Goal: Obtain resource: Obtain resource

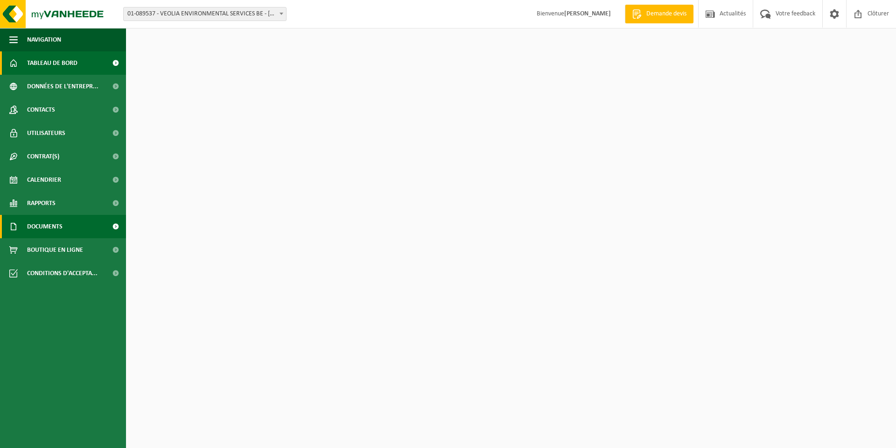
click at [41, 228] on span "Documents" at bounding box center [44, 226] width 35 height 23
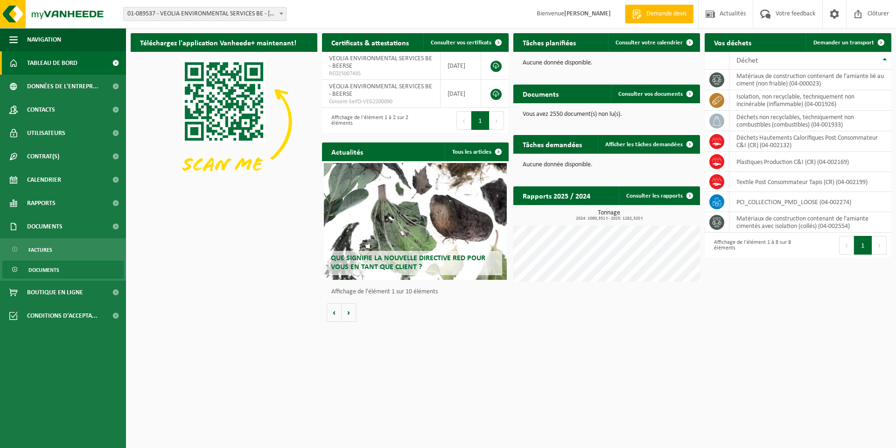
click at [42, 270] on span "Documents" at bounding box center [43, 270] width 31 height 18
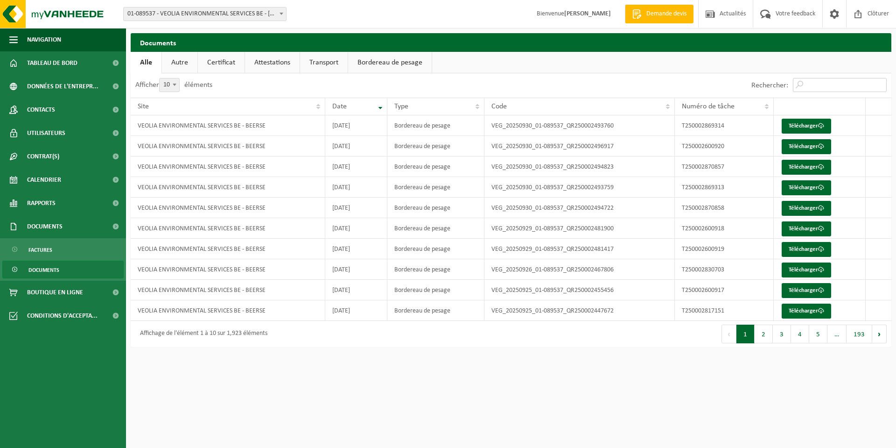
click at [819, 86] on input "Rechercher:" at bounding box center [840, 85] width 94 height 14
paste input "7001244988"
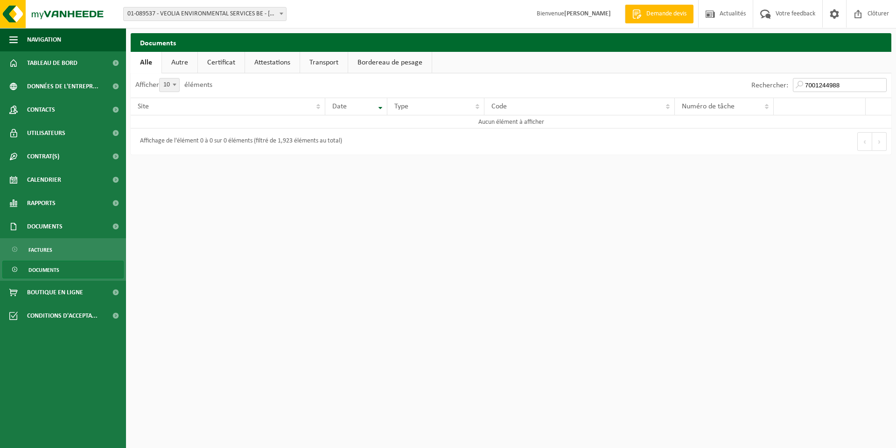
drag, startPoint x: 843, startPoint y: 86, endPoint x: 747, endPoint y: 83, distance: 96.2
click at [755, 86] on div "Rechercher: 7001244988" at bounding box center [819, 85] width 145 height 24
paste input "T250002022086"
type input "T250002022086"
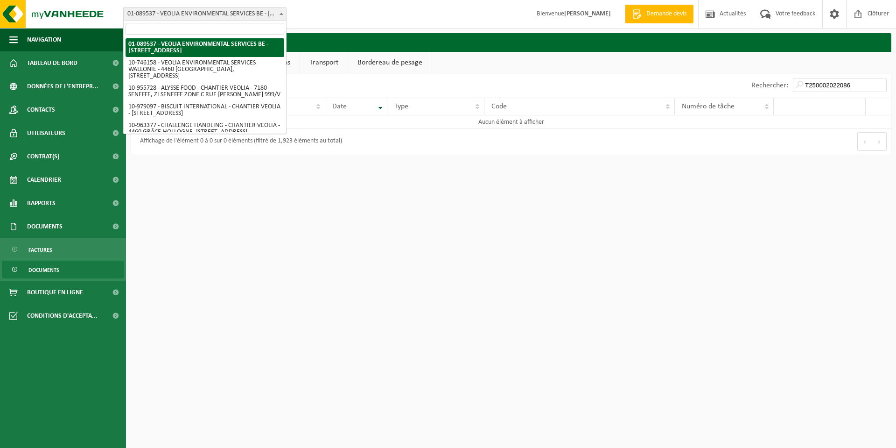
click at [280, 15] on span at bounding box center [281, 13] width 9 height 12
click at [212, 26] on input "search" at bounding box center [205, 29] width 159 height 12
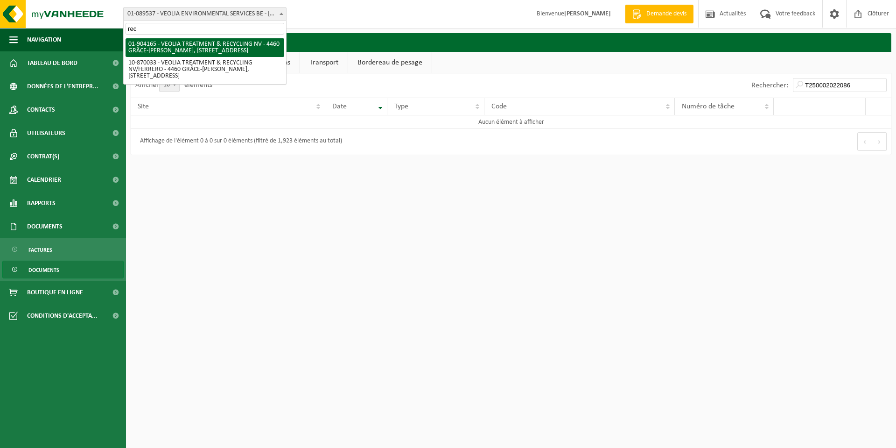
type input "rec"
select select "1031"
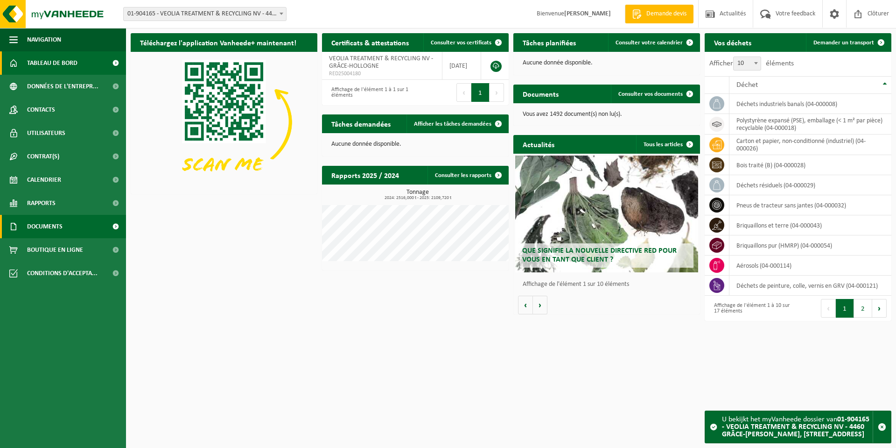
click at [42, 228] on span "Documents" at bounding box center [44, 226] width 35 height 23
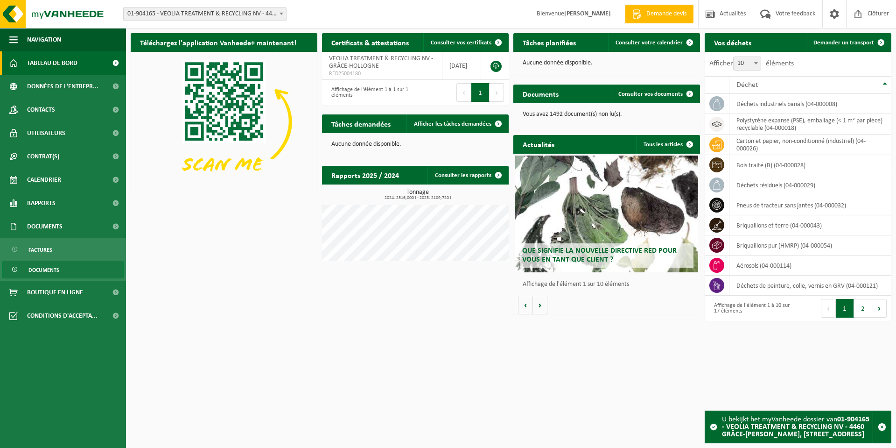
click at [35, 267] on span "Documents" at bounding box center [43, 270] width 31 height 18
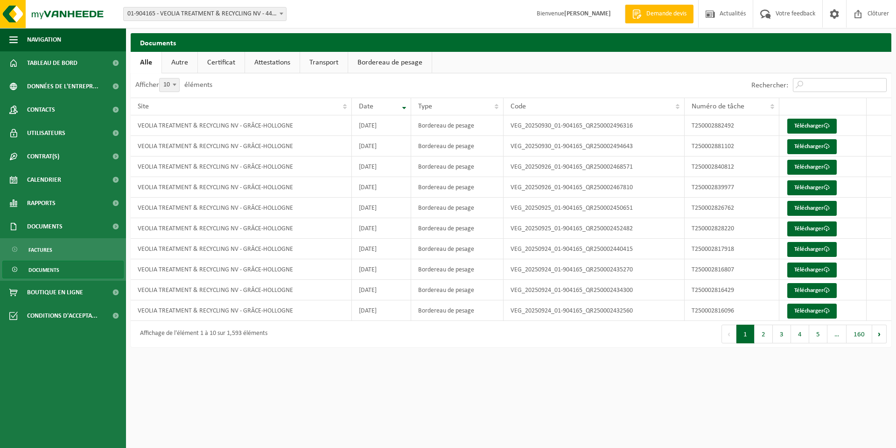
click at [812, 84] on input "Rechercher:" at bounding box center [840, 85] width 94 height 14
paste input "T250002022086"
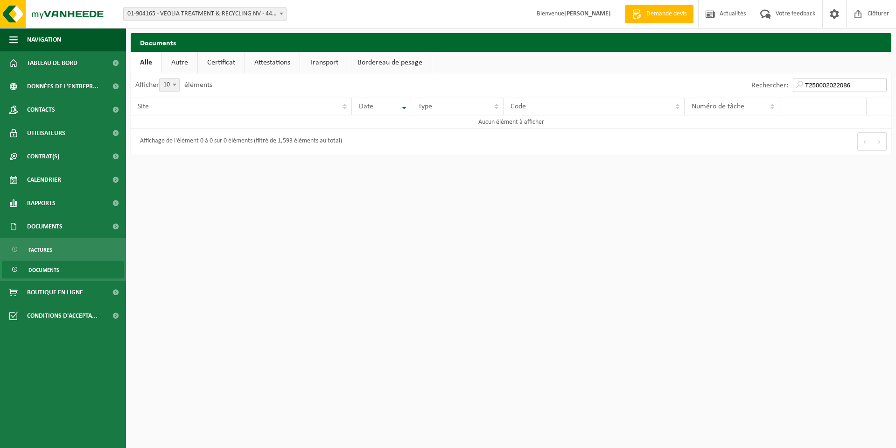
type input "T250002022086"
click at [281, 14] on b at bounding box center [282, 14] width 4 height 2
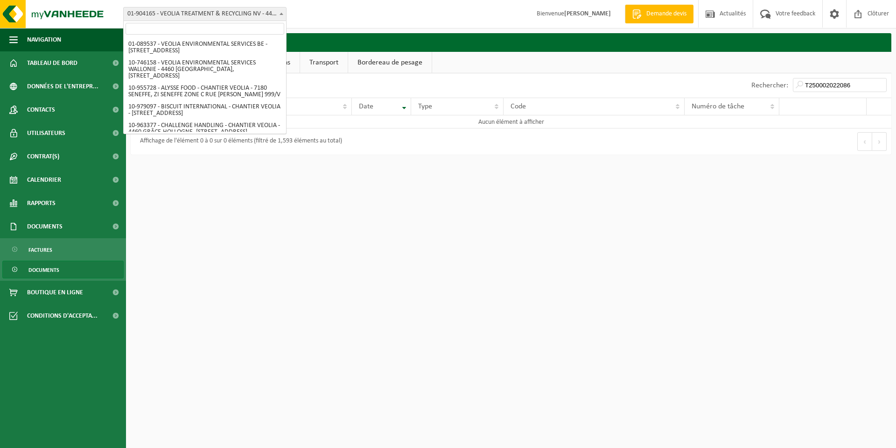
scroll to position [844, 0]
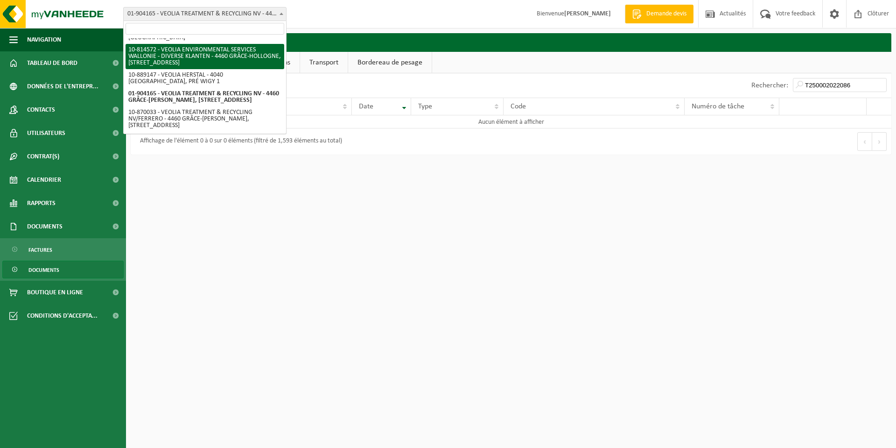
select select "37628"
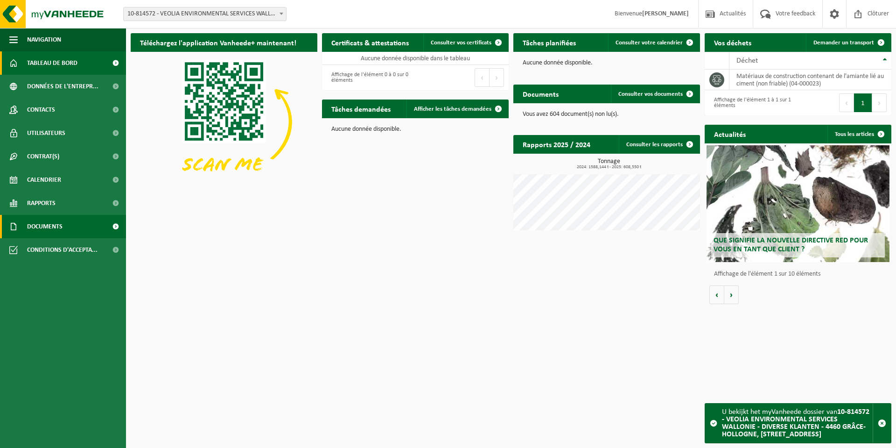
click at [35, 224] on span "Documents" at bounding box center [44, 226] width 35 height 23
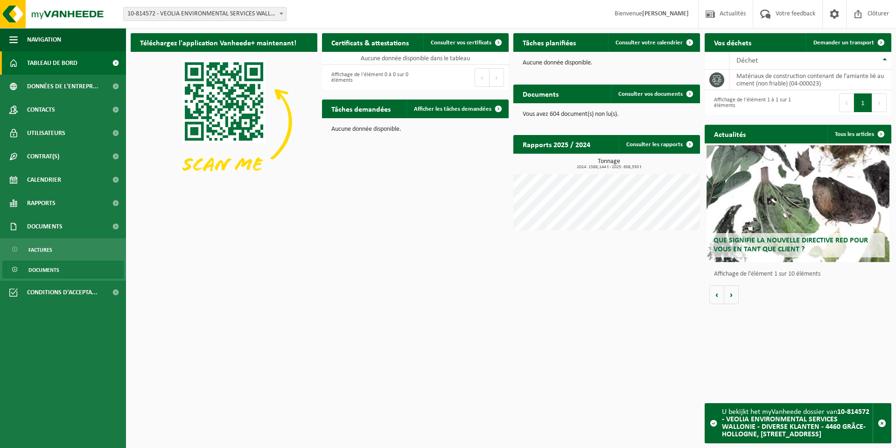
click at [46, 268] on span "Documents" at bounding box center [43, 270] width 31 height 18
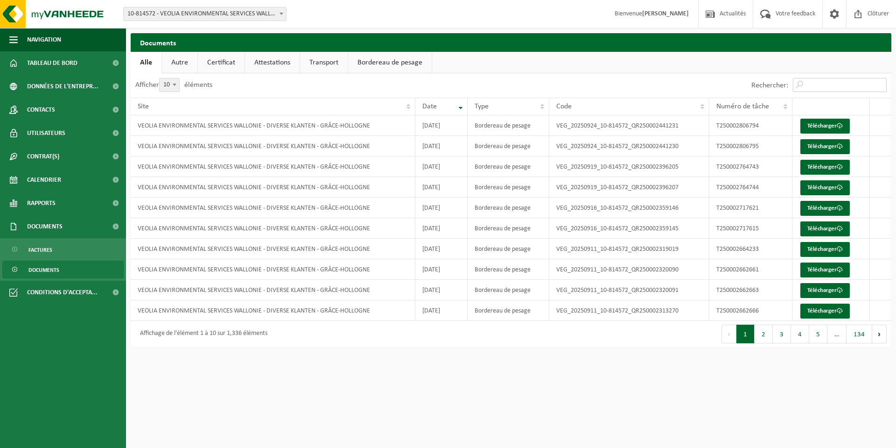
click at [844, 85] on input "Rechercher:" at bounding box center [840, 85] width 94 height 14
paste input "T250002022086"
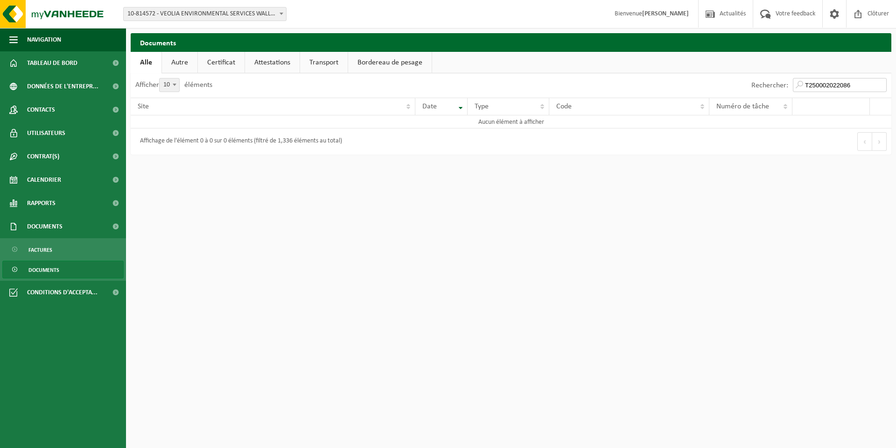
type input "T250002022086"
click at [280, 13] on b at bounding box center [282, 14] width 4 height 2
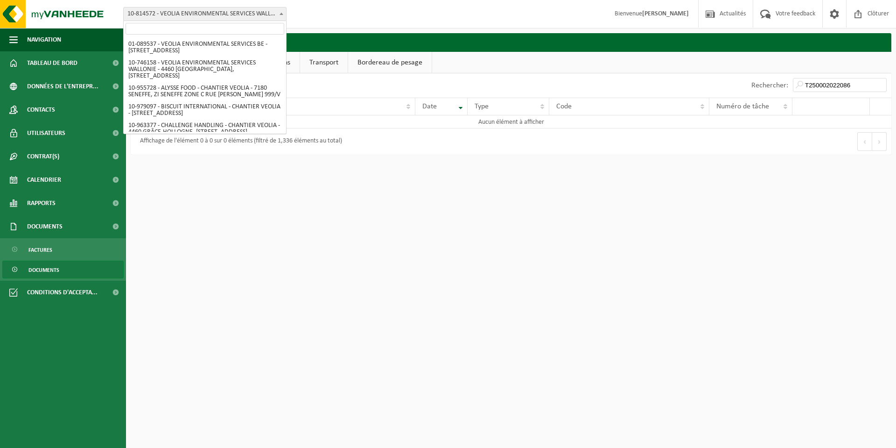
scroll to position [799, 0]
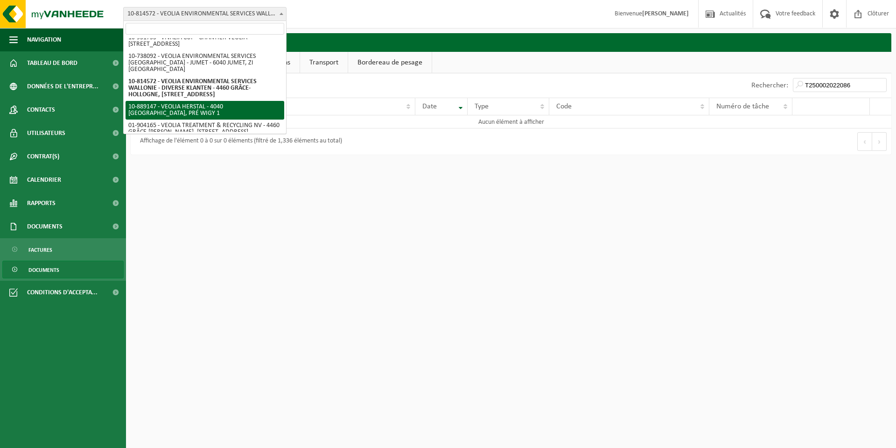
select select "113807"
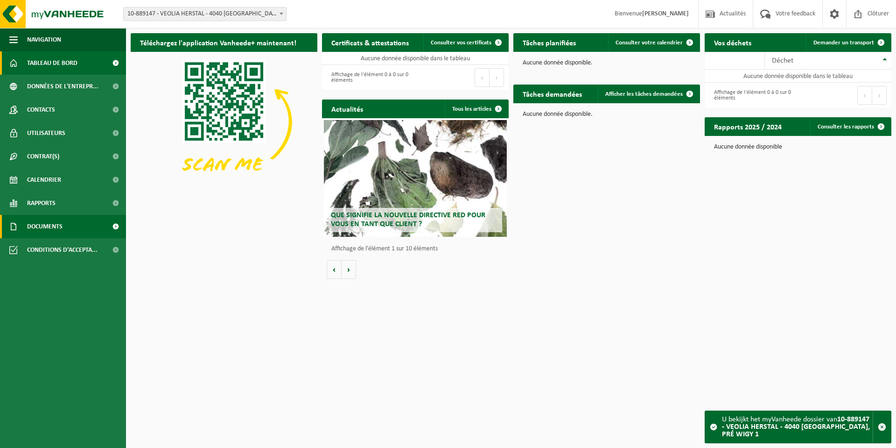
click at [42, 226] on span "Documents" at bounding box center [44, 226] width 35 height 23
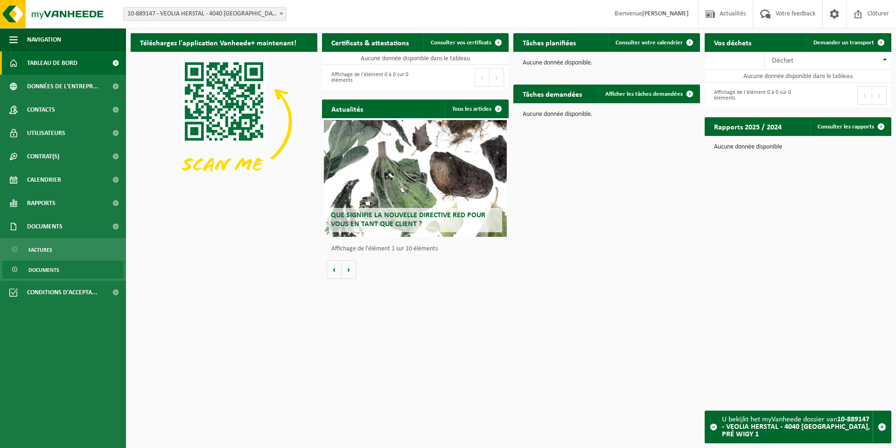
click at [50, 269] on span "Documents" at bounding box center [43, 270] width 31 height 18
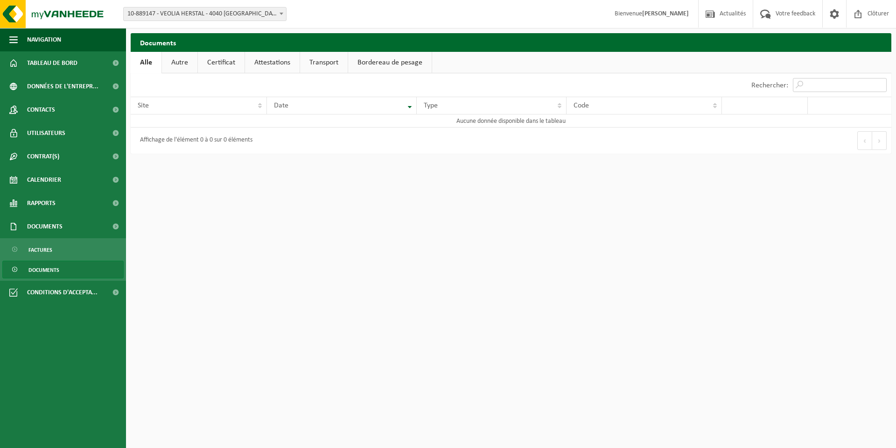
click at [826, 87] on input "Rechercher:" at bounding box center [840, 85] width 94 height 14
paste input "T250002022086"
type input "T250002022086"
click at [794, 11] on span "Votre feedback" at bounding box center [795, 14] width 44 height 28
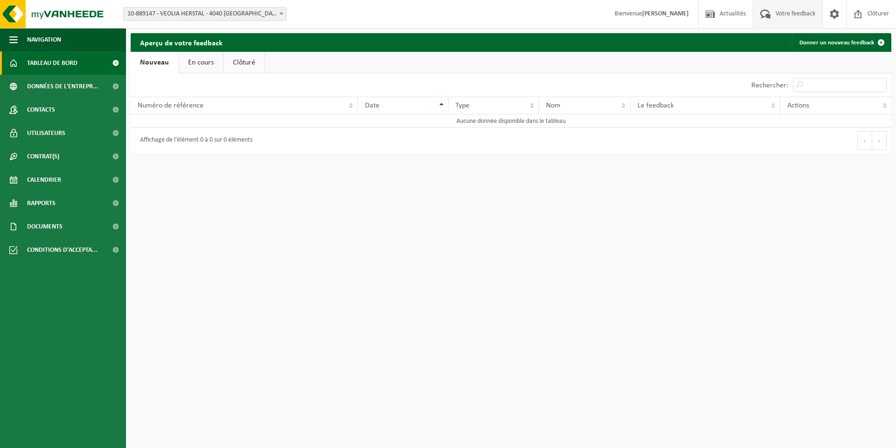
click at [64, 62] on span "Tableau de bord" at bounding box center [52, 62] width 50 height 23
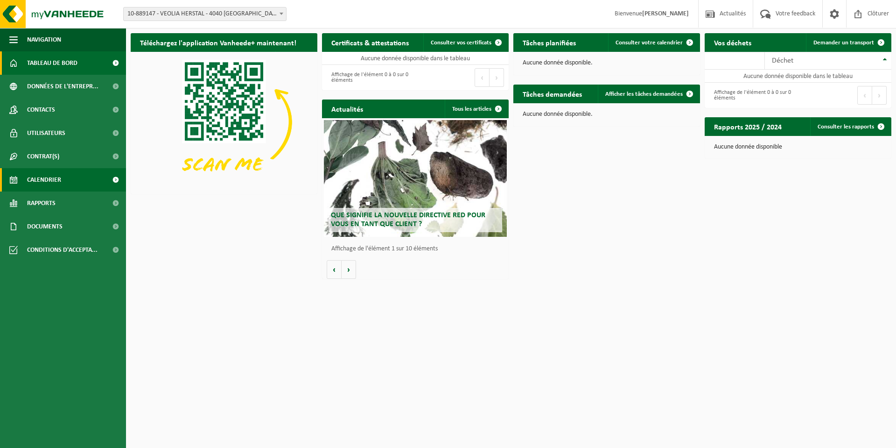
click at [38, 181] on span "Calendrier" at bounding box center [44, 179] width 34 height 23
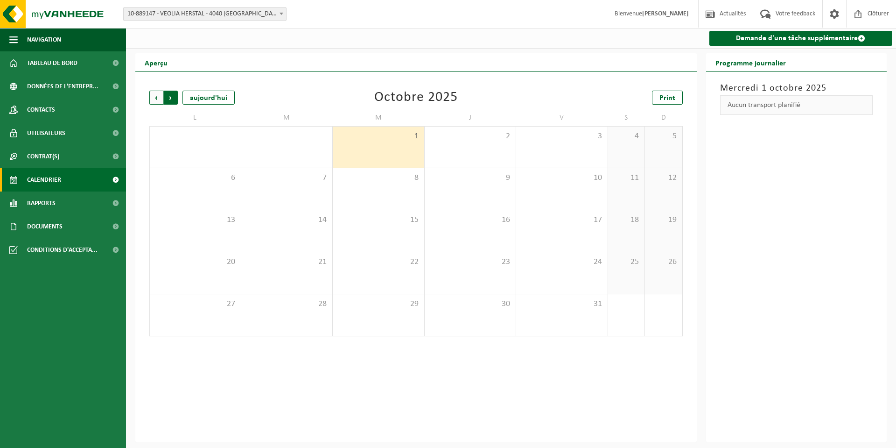
click at [155, 98] on span "Précédent" at bounding box center [156, 98] width 14 height 14
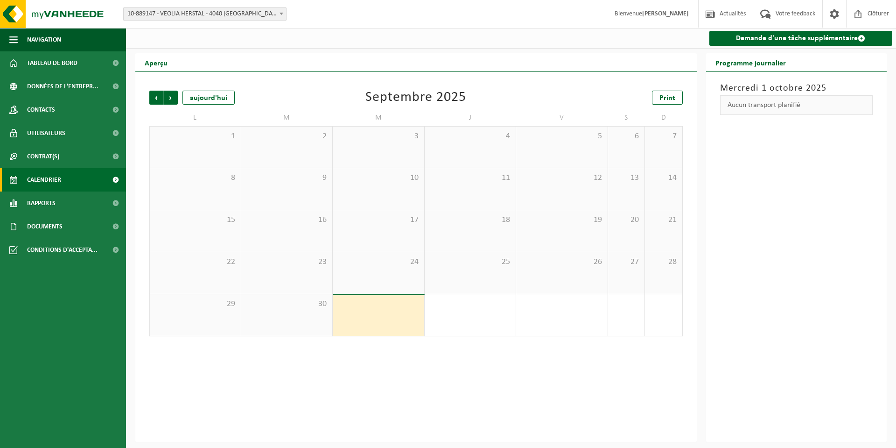
click at [155, 98] on span "Précédent" at bounding box center [156, 98] width 14 height 14
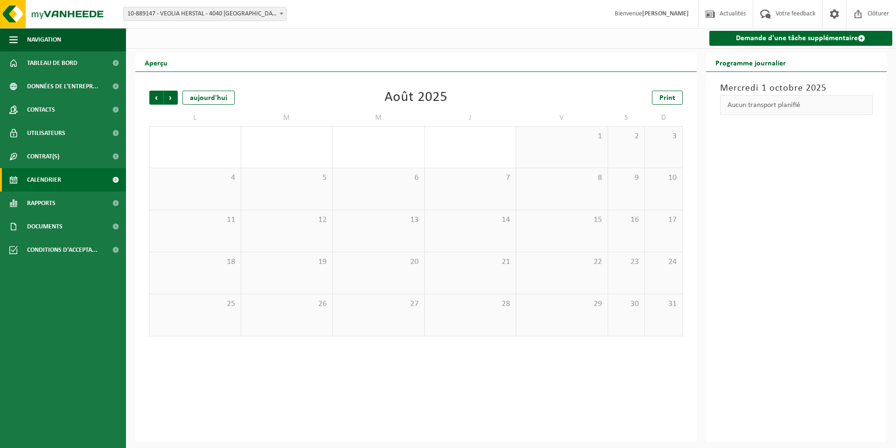
click at [155, 98] on span "Précédent" at bounding box center [156, 98] width 14 height 14
click at [301, 183] on span "8" at bounding box center [287, 178] width 82 height 10
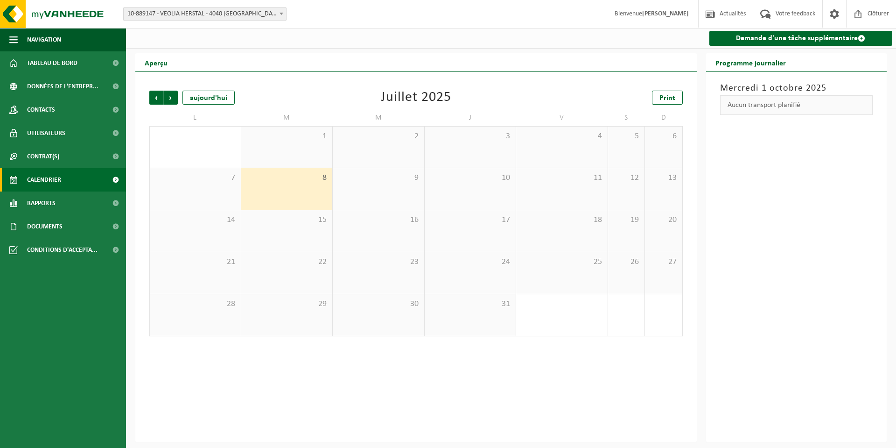
click at [302, 183] on span "8" at bounding box center [287, 178] width 82 height 10
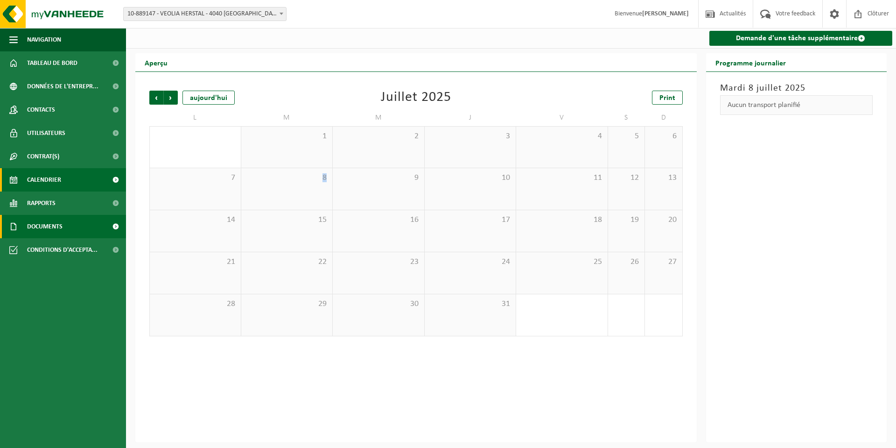
click at [52, 224] on span "Documents" at bounding box center [44, 226] width 35 height 23
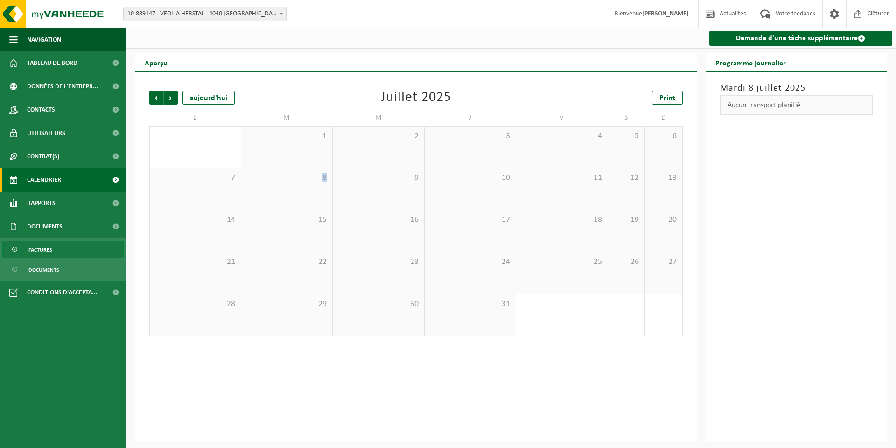
drag, startPoint x: 55, startPoint y: 234, endPoint x: 61, endPoint y: 241, distance: 9.3
drag, startPoint x: 61, startPoint y: 241, endPoint x: 46, endPoint y: 273, distance: 35.5
click at [46, 273] on span "Documents" at bounding box center [43, 270] width 31 height 18
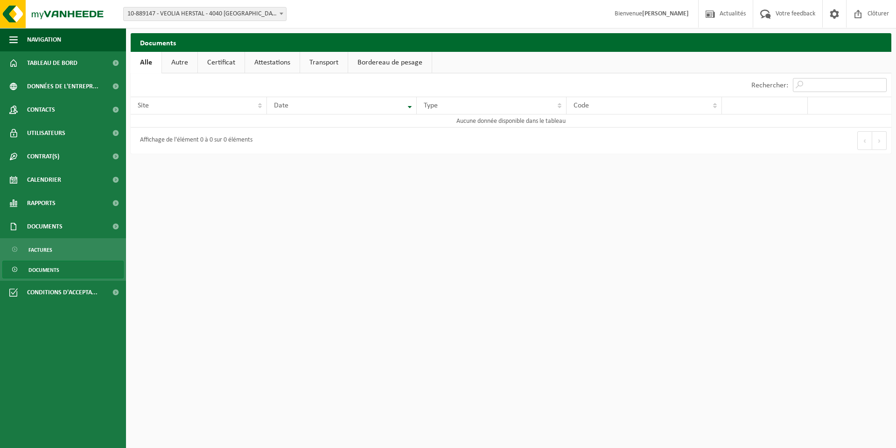
click at [821, 85] on input "Rechercher:" at bounding box center [840, 85] width 94 height 14
paste input "T250002022086"
type input "T250002022086"
click at [281, 13] on b at bounding box center [282, 14] width 4 height 2
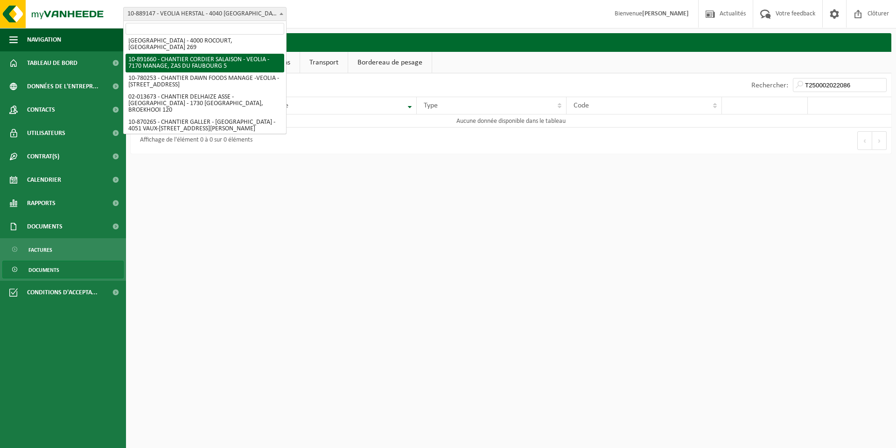
scroll to position [181, 0]
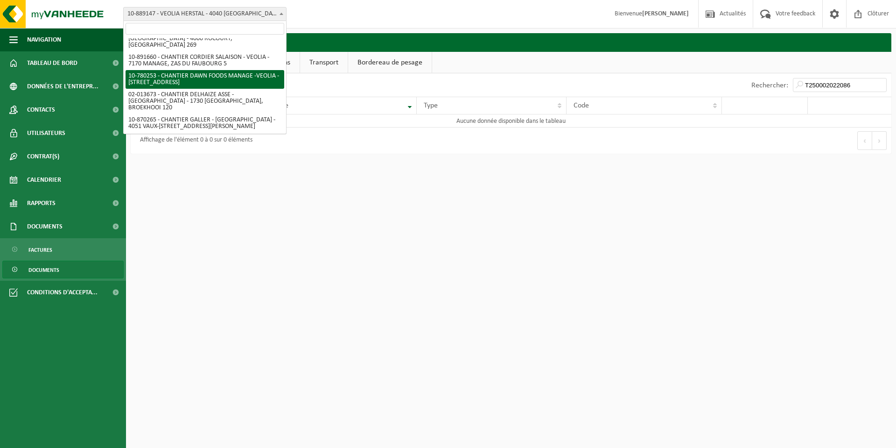
select select "25711"
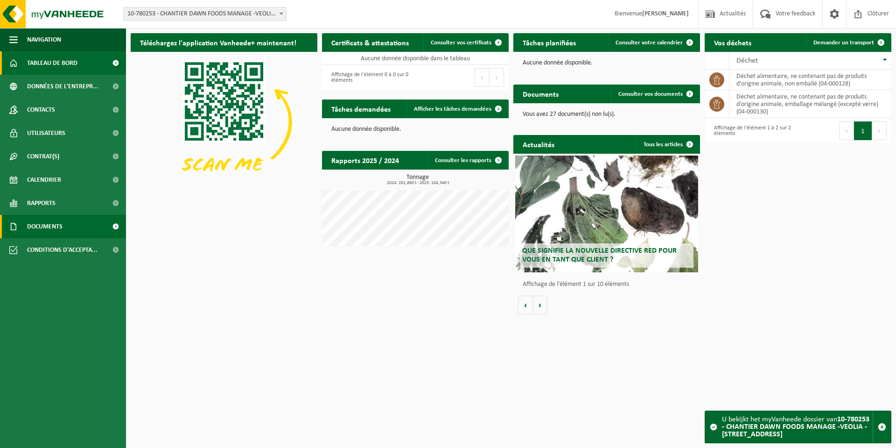
click at [62, 225] on span "Documents" at bounding box center [44, 226] width 35 height 23
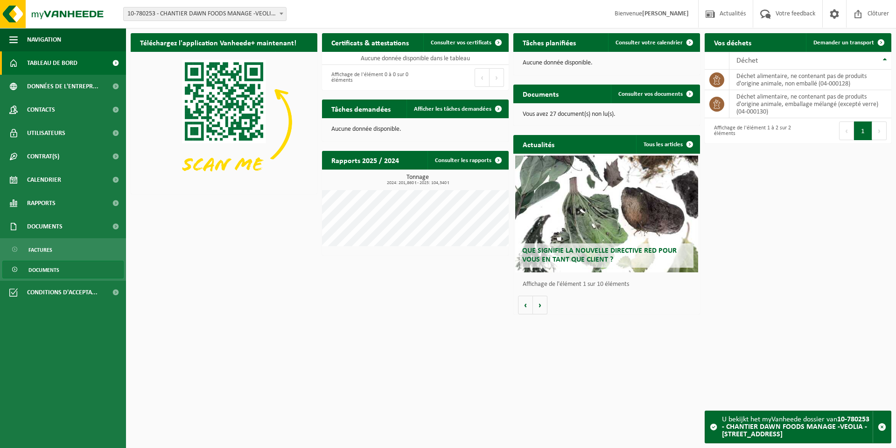
drag, startPoint x: 59, startPoint y: 255, endPoint x: 47, endPoint y: 270, distance: 19.9
click at [47, 270] on span "Documents" at bounding box center [43, 270] width 31 height 18
